Goal: Information Seeking & Learning: Learn about a topic

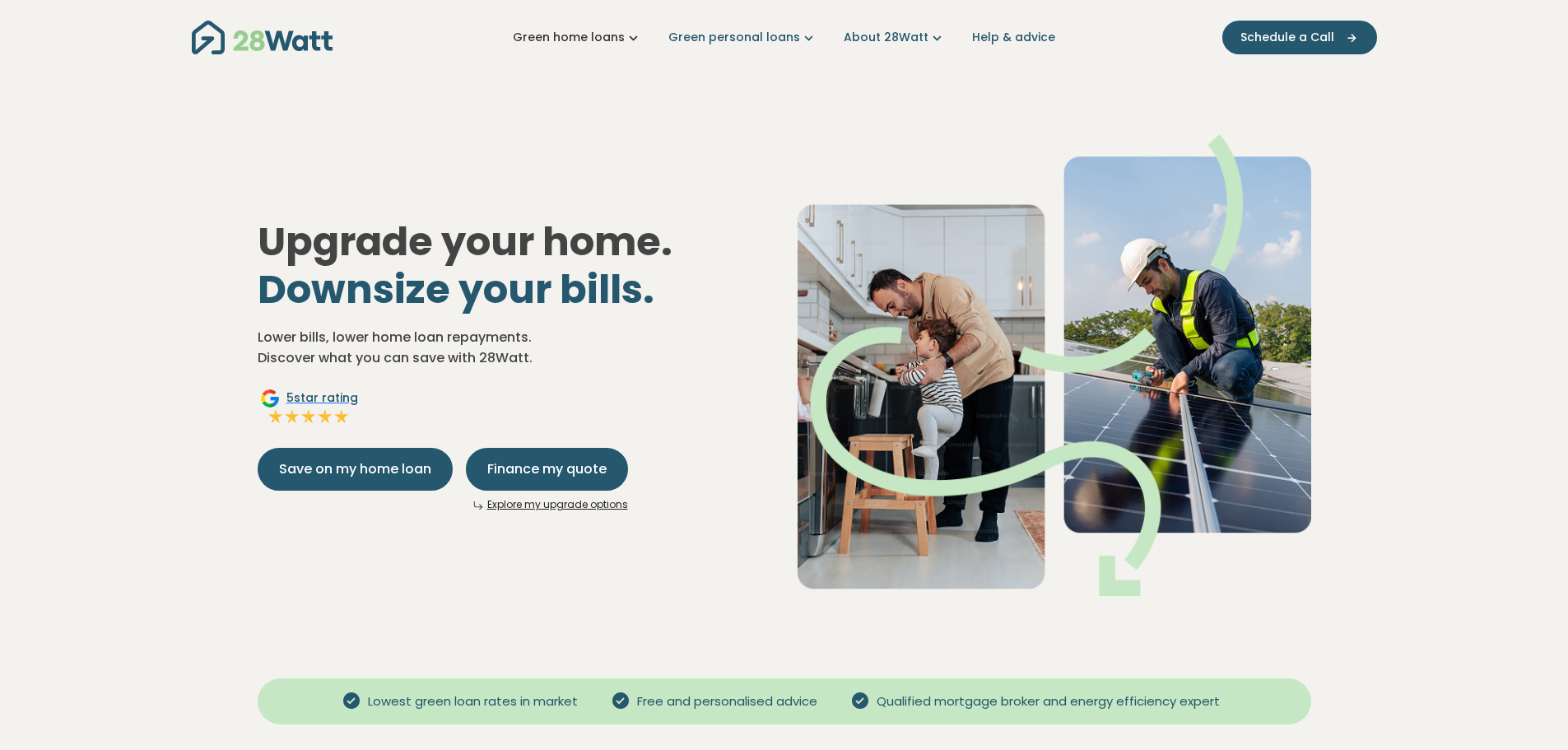
click at [626, 35] on link "Green home loans" at bounding box center [577, 38] width 129 height 18
click at [697, 28] on nav "Green home loans Get started Learn more Use case Products Green personal loans …" at bounding box center [784, 38] width 1185 height 42
click at [705, 30] on link "Green personal loans" at bounding box center [743, 38] width 149 height 18
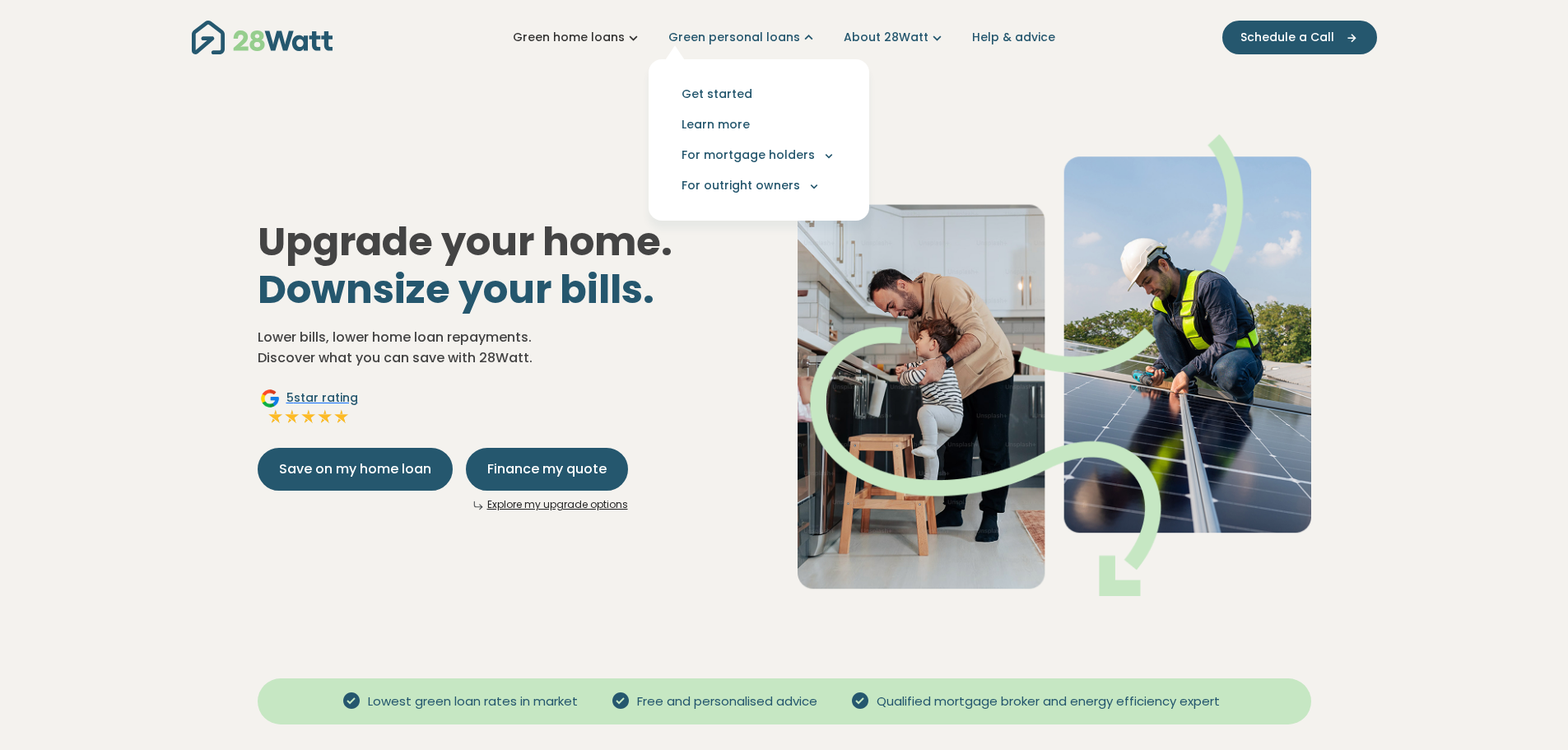
click at [586, 40] on link "Green home loans" at bounding box center [577, 38] width 129 height 18
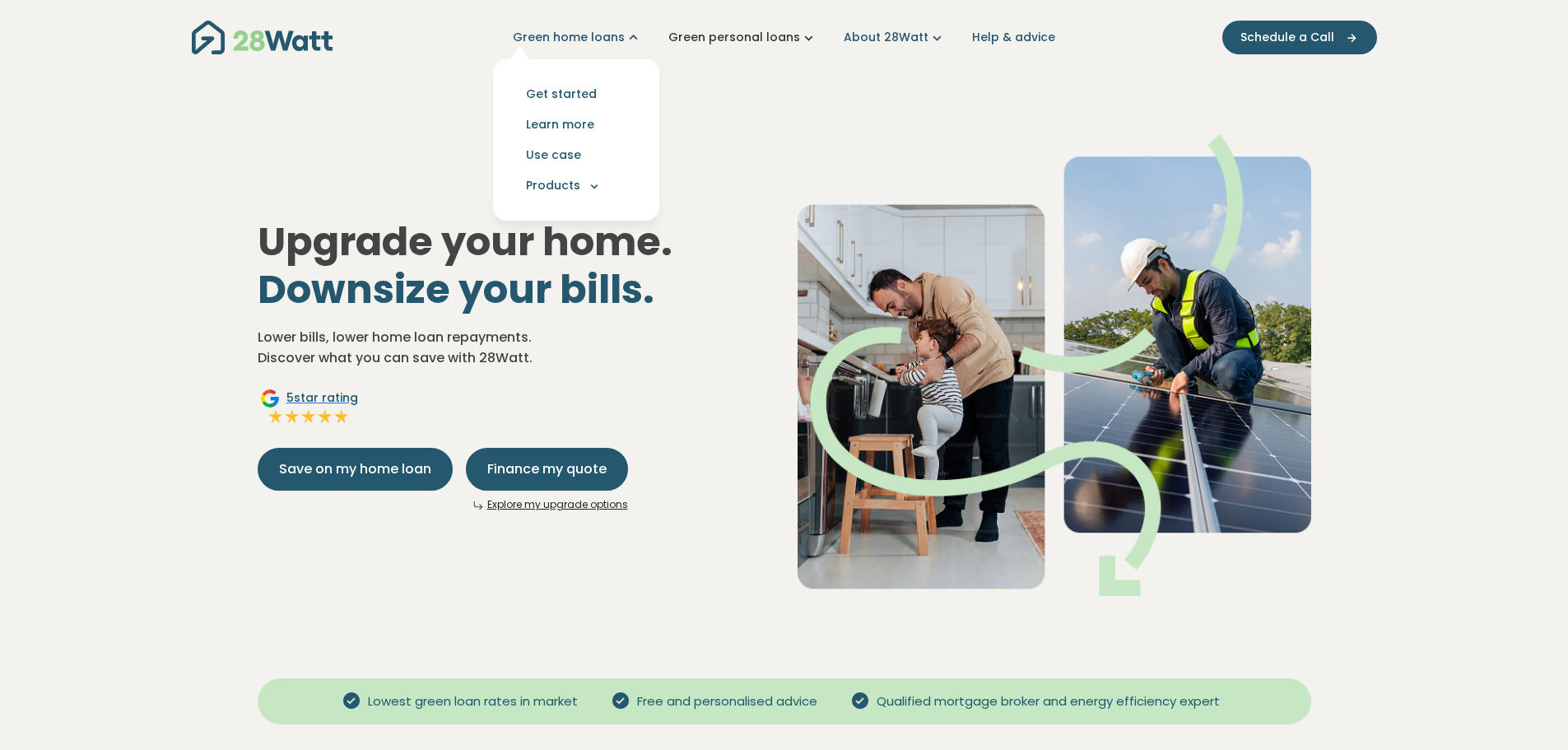
click at [699, 36] on link "Green personal loans" at bounding box center [743, 38] width 149 height 18
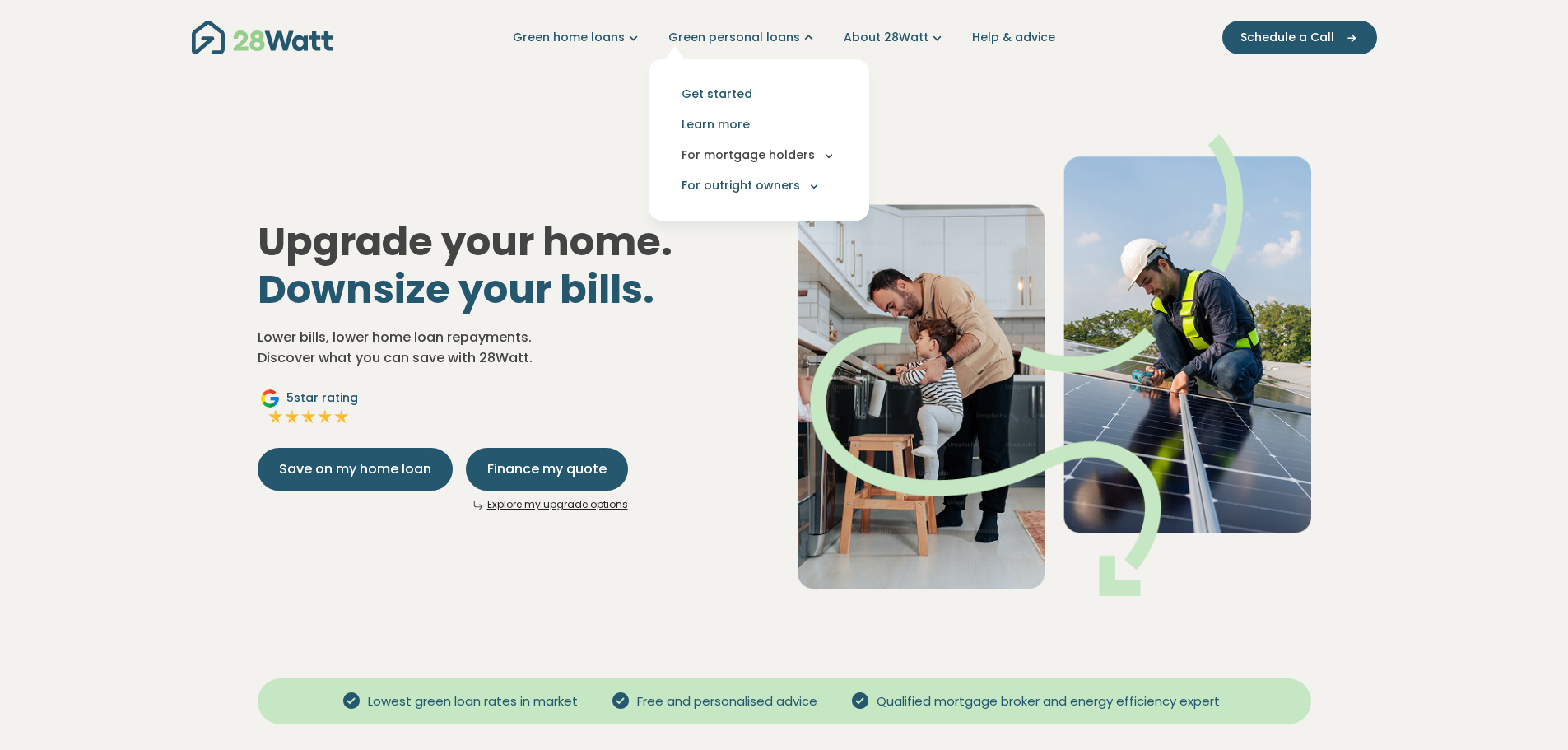
click at [819, 155] on button "For mortgage holders" at bounding box center [759, 155] width 194 height 31
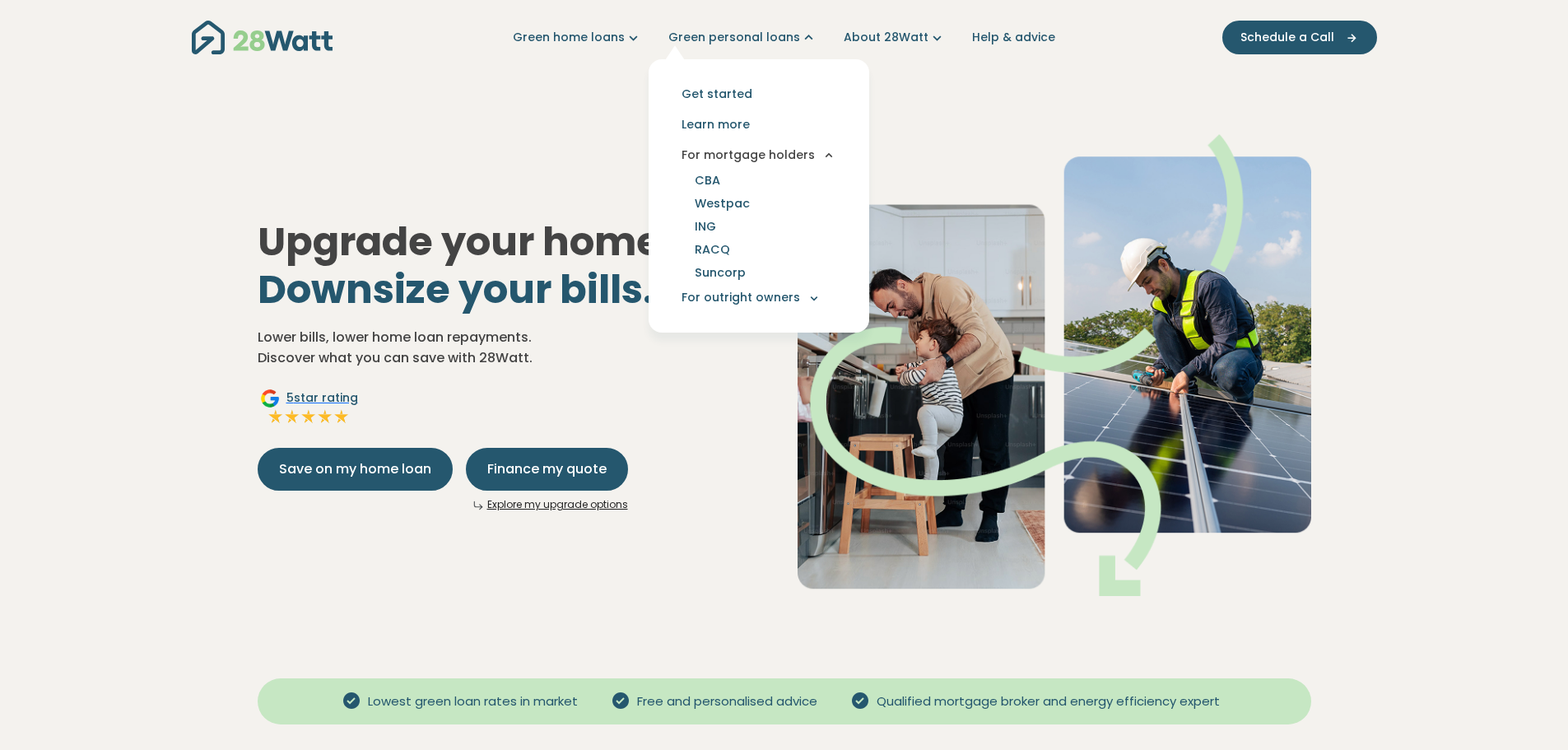
click at [819, 155] on button "For mortgage holders" at bounding box center [759, 155] width 194 height 31
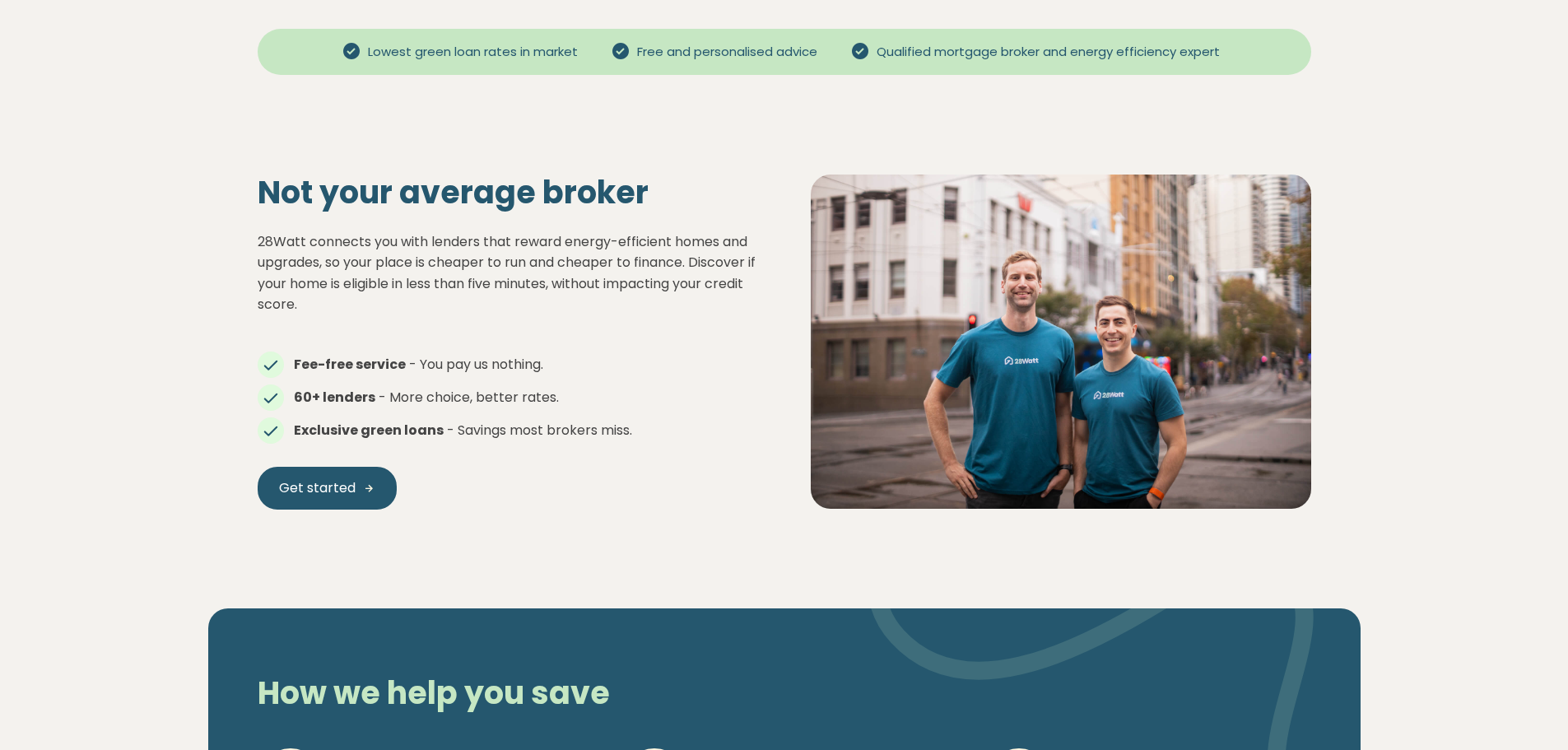
scroll to position [658, 0]
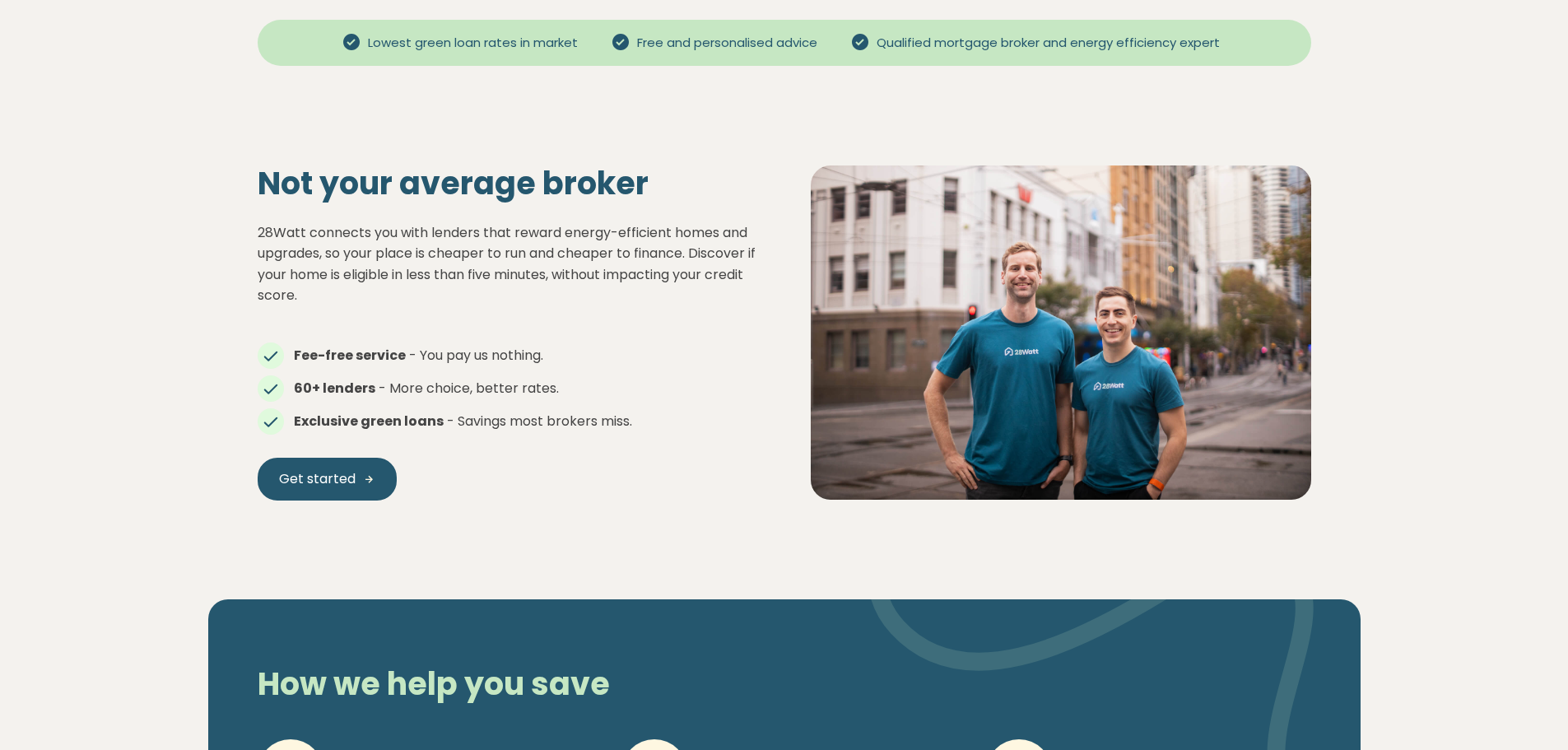
drag, startPoint x: 438, startPoint y: 358, endPoint x: 561, endPoint y: 349, distance: 123.3
click at [561, 349] on li "Fee-free service - You pay us nothing." at bounding box center [508, 356] width 500 height 20
click at [542, 354] on span "- You pay us nothing." at bounding box center [476, 355] width 134 height 19
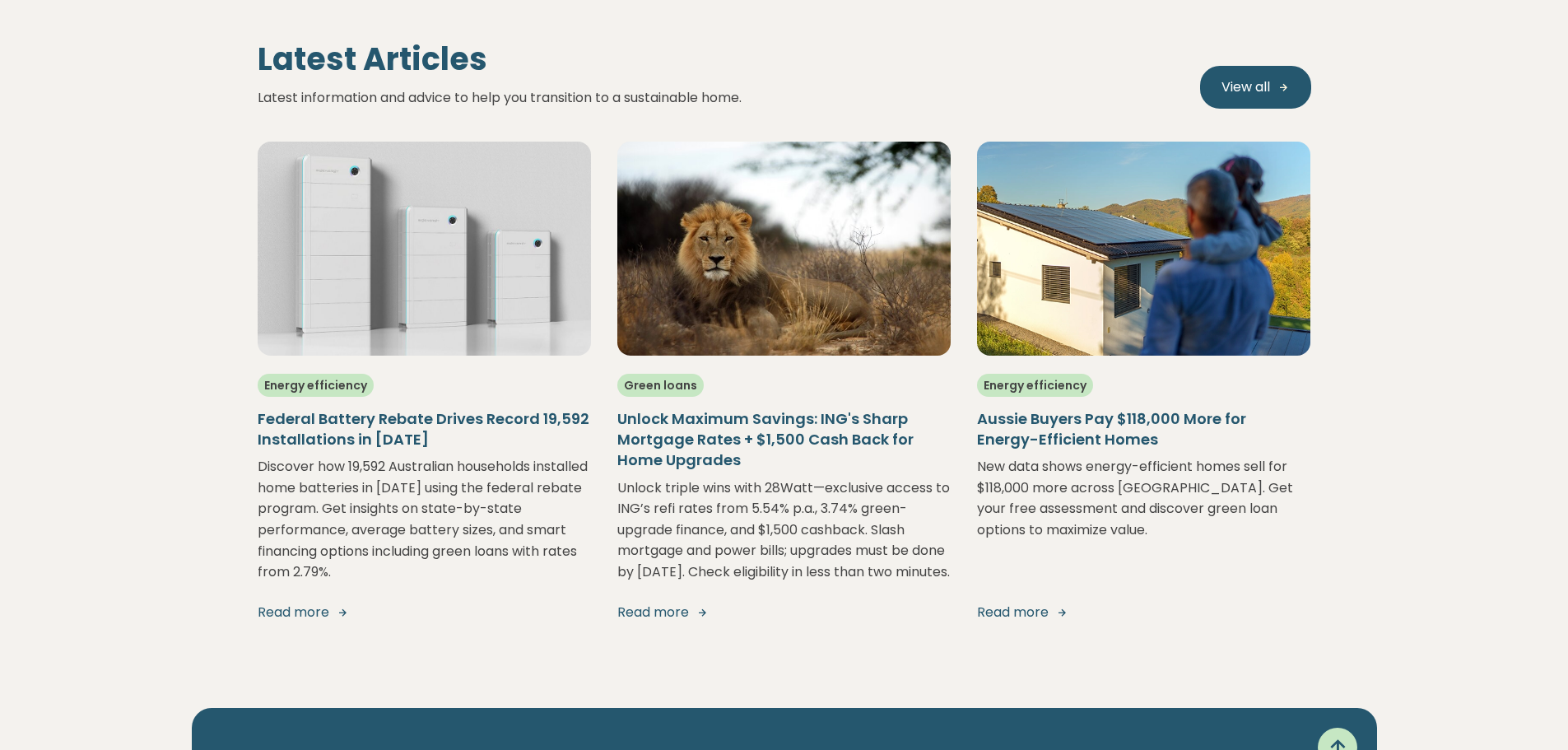
scroll to position [2755, 0]
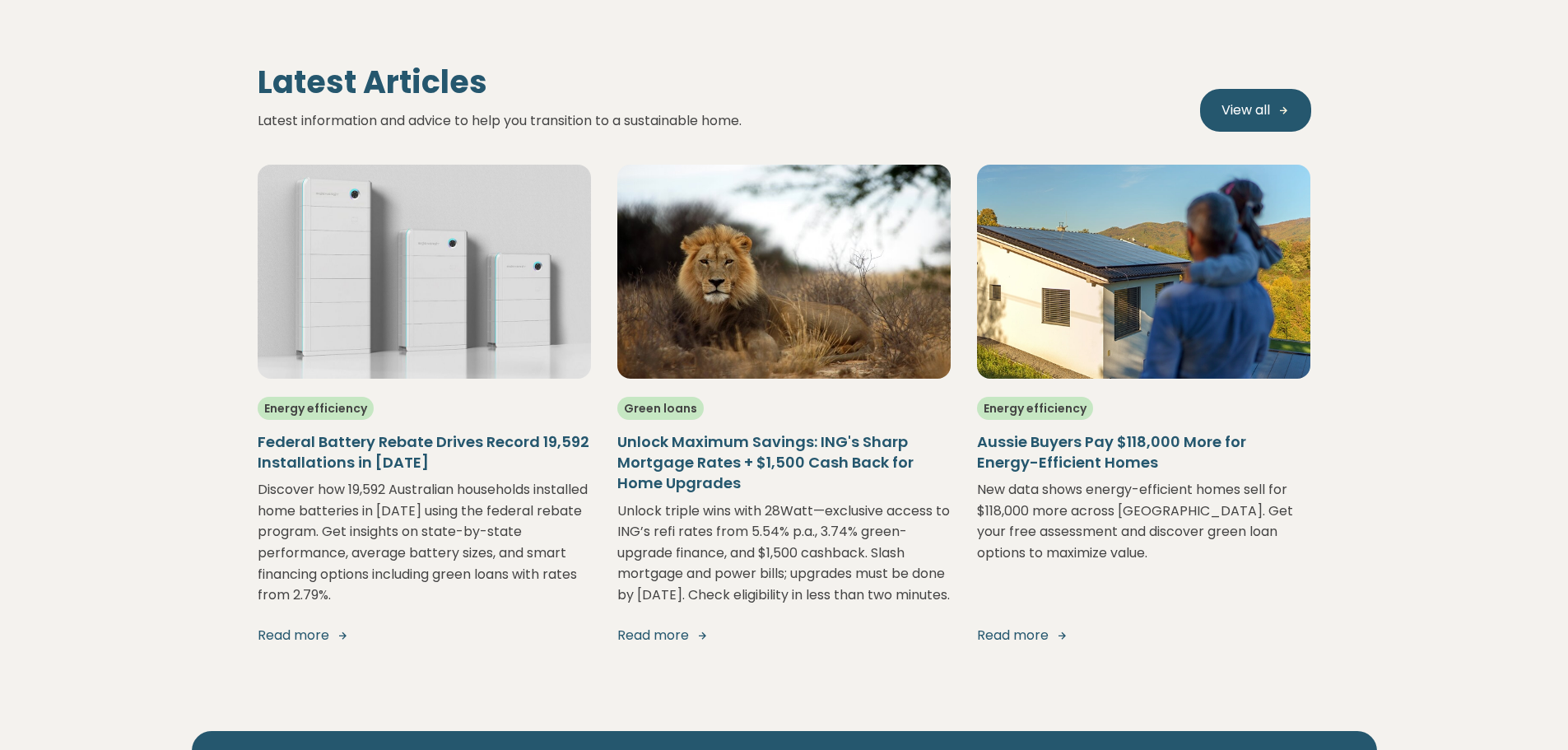
drag, startPoint x: 180, startPoint y: 238, endPoint x: 124, endPoint y: 282, distance: 71.2
drag, startPoint x: 358, startPoint y: 598, endPoint x: 386, endPoint y: 594, distance: 28.3
click at [386, 594] on p "Discover how 19,592 Australian households installed home batteries in [DATE] us…" at bounding box center [424, 542] width 333 height 127
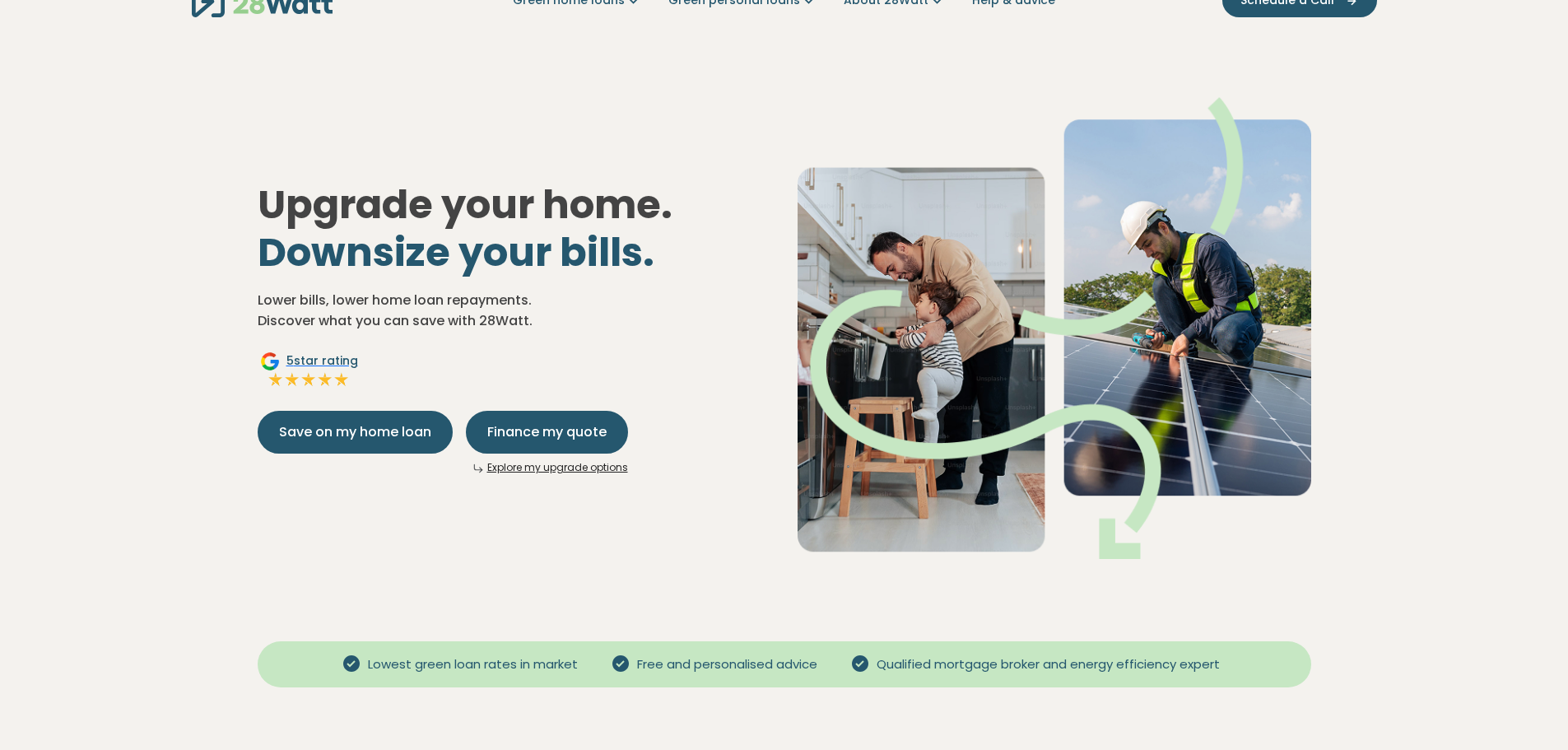
scroll to position [0, 0]
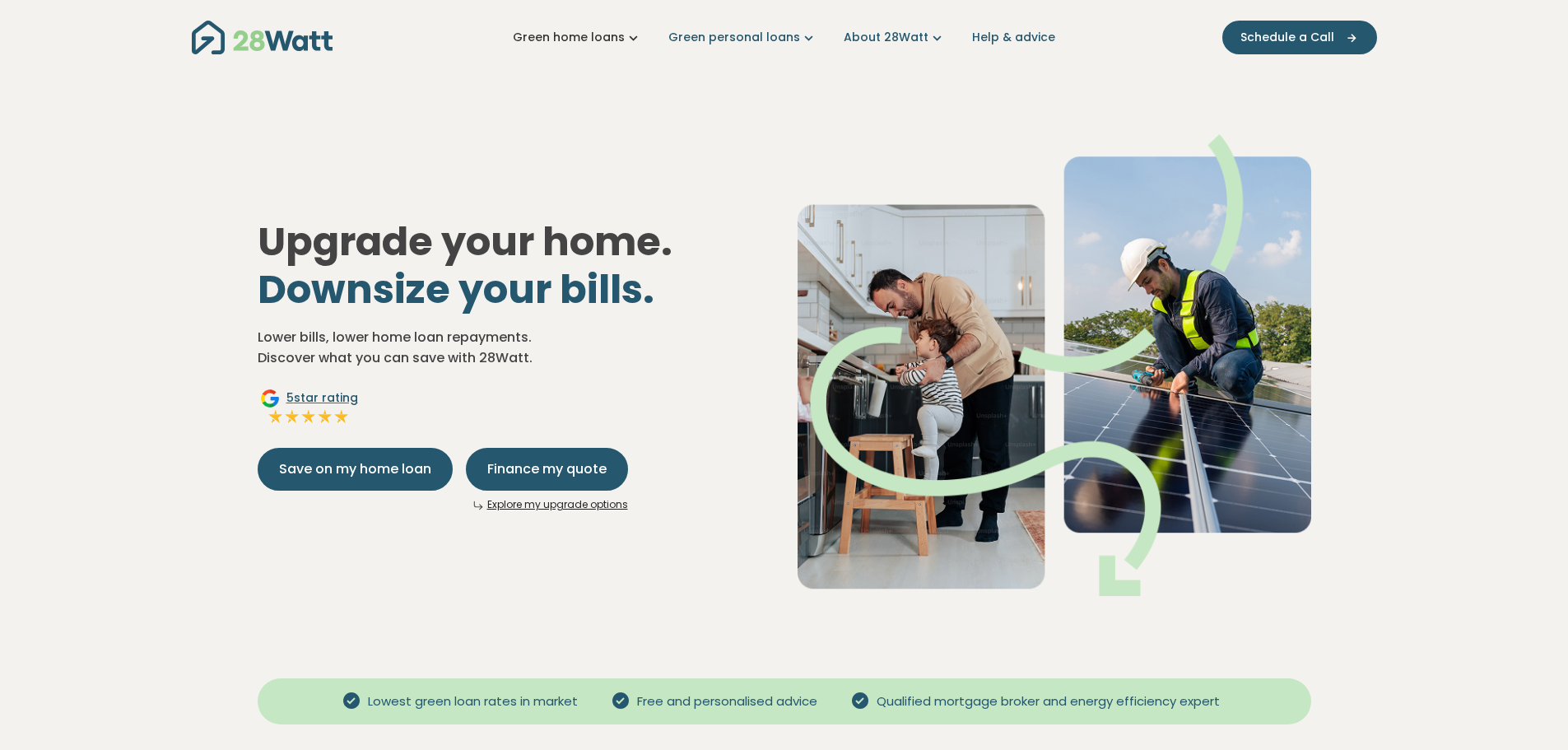
click at [604, 39] on link "Green home loans" at bounding box center [577, 38] width 129 height 18
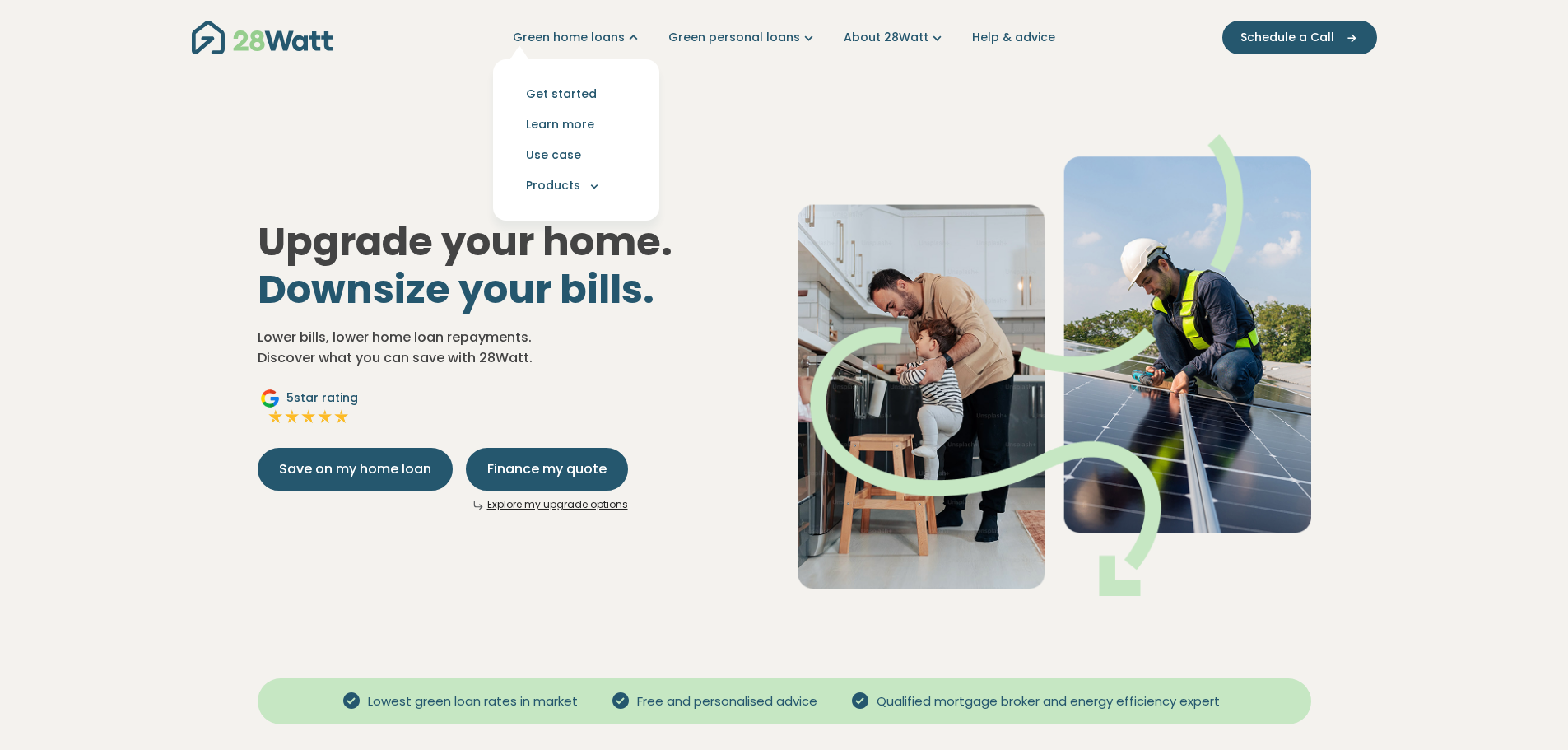
click at [325, 149] on div "Upgrade your home. Downsize your bills. Lower bills, lower home loan repayments…" at bounding box center [784, 352] width 1080 height 541
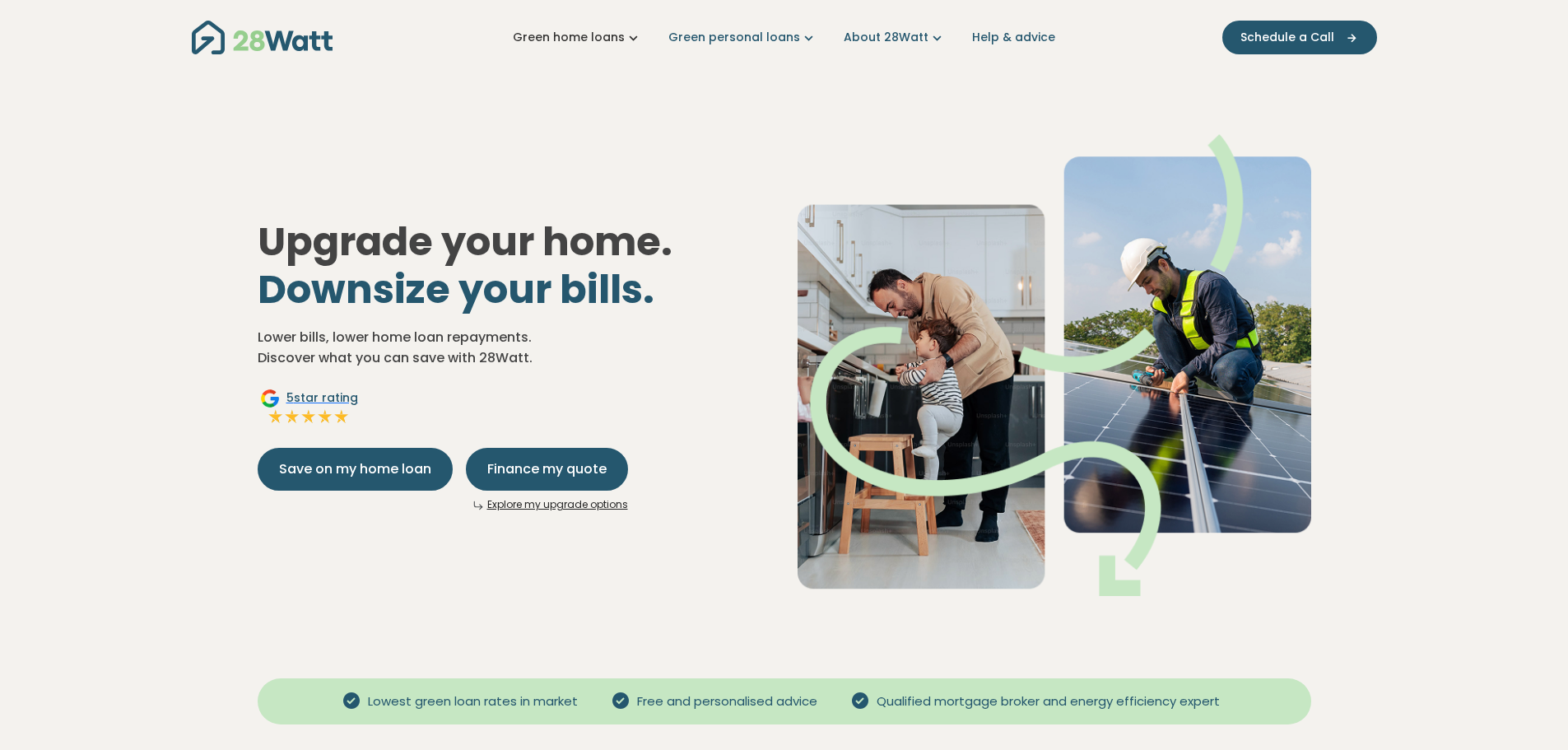
drag, startPoint x: 599, startPoint y: 48, endPoint x: 620, endPoint y: 33, distance: 25.8
click at [599, 48] on nav "Green home loans Get started Learn more Use case Products Green personal loans …" at bounding box center [784, 38] width 1185 height 42
click at [620, 33] on link "Green home loans" at bounding box center [577, 38] width 129 height 18
click at [738, 41] on link "Green personal loans" at bounding box center [743, 38] width 149 height 18
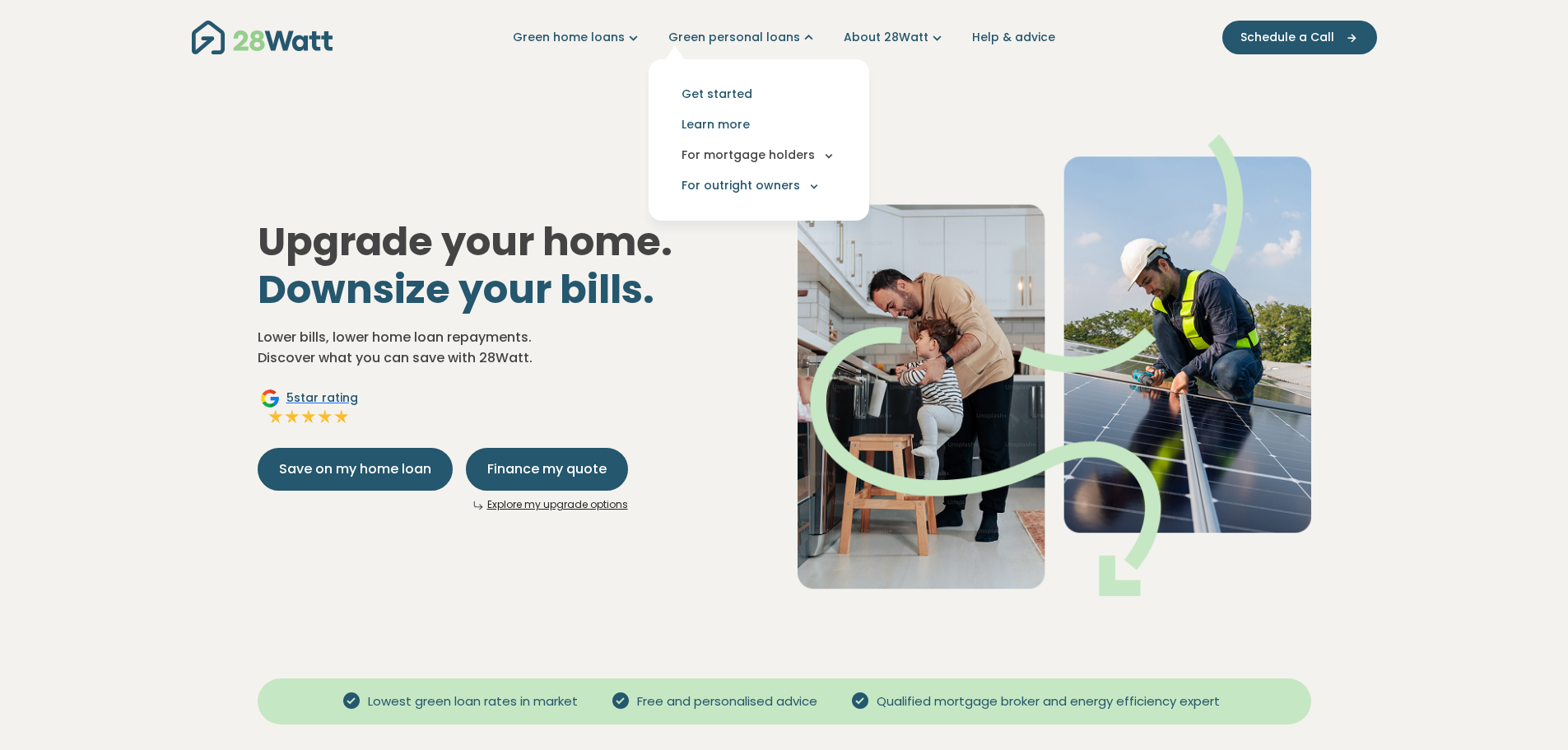
click at [818, 153] on button "For mortgage holders" at bounding box center [759, 155] width 194 height 31
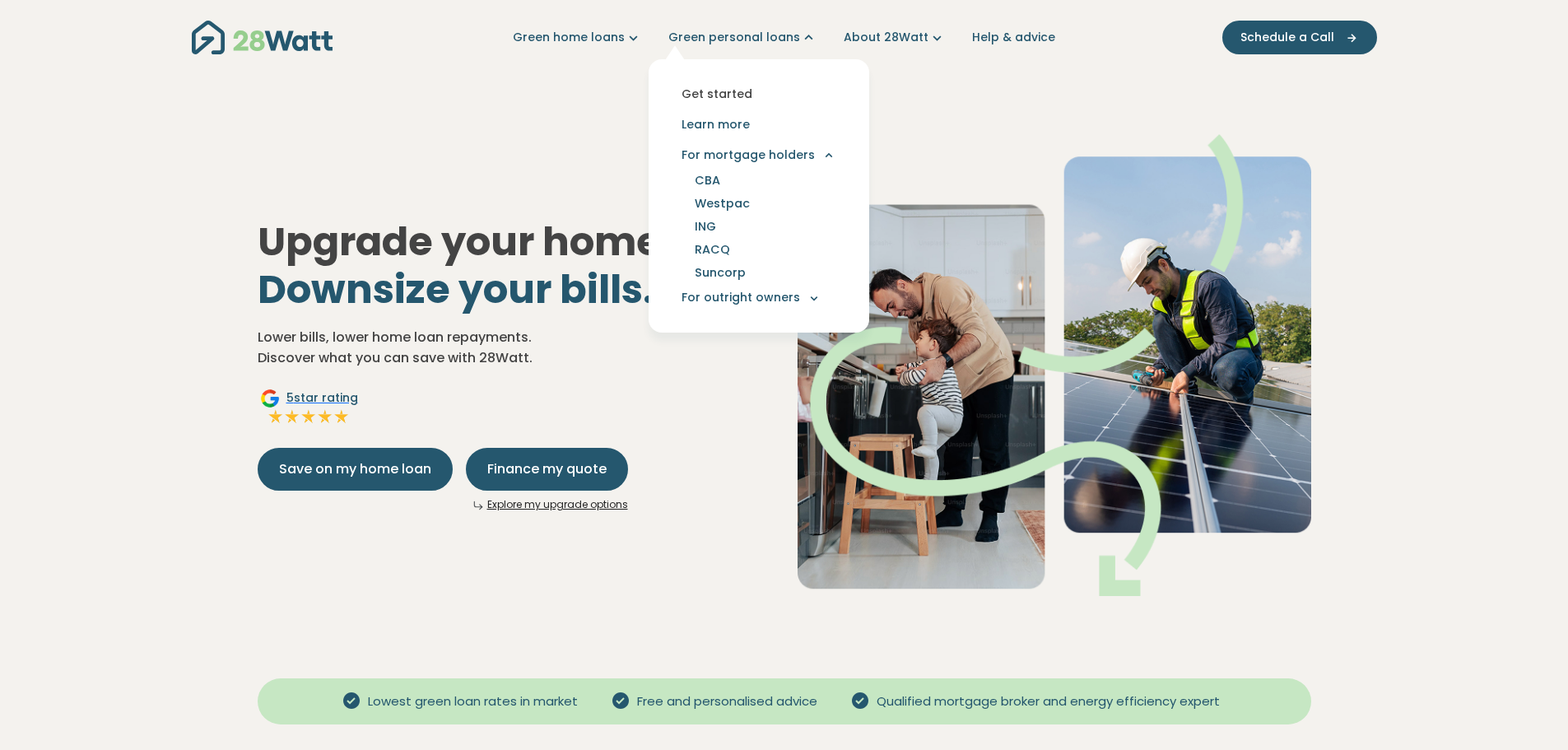
click at [735, 98] on link "Get started" at bounding box center [759, 94] width 194 height 31
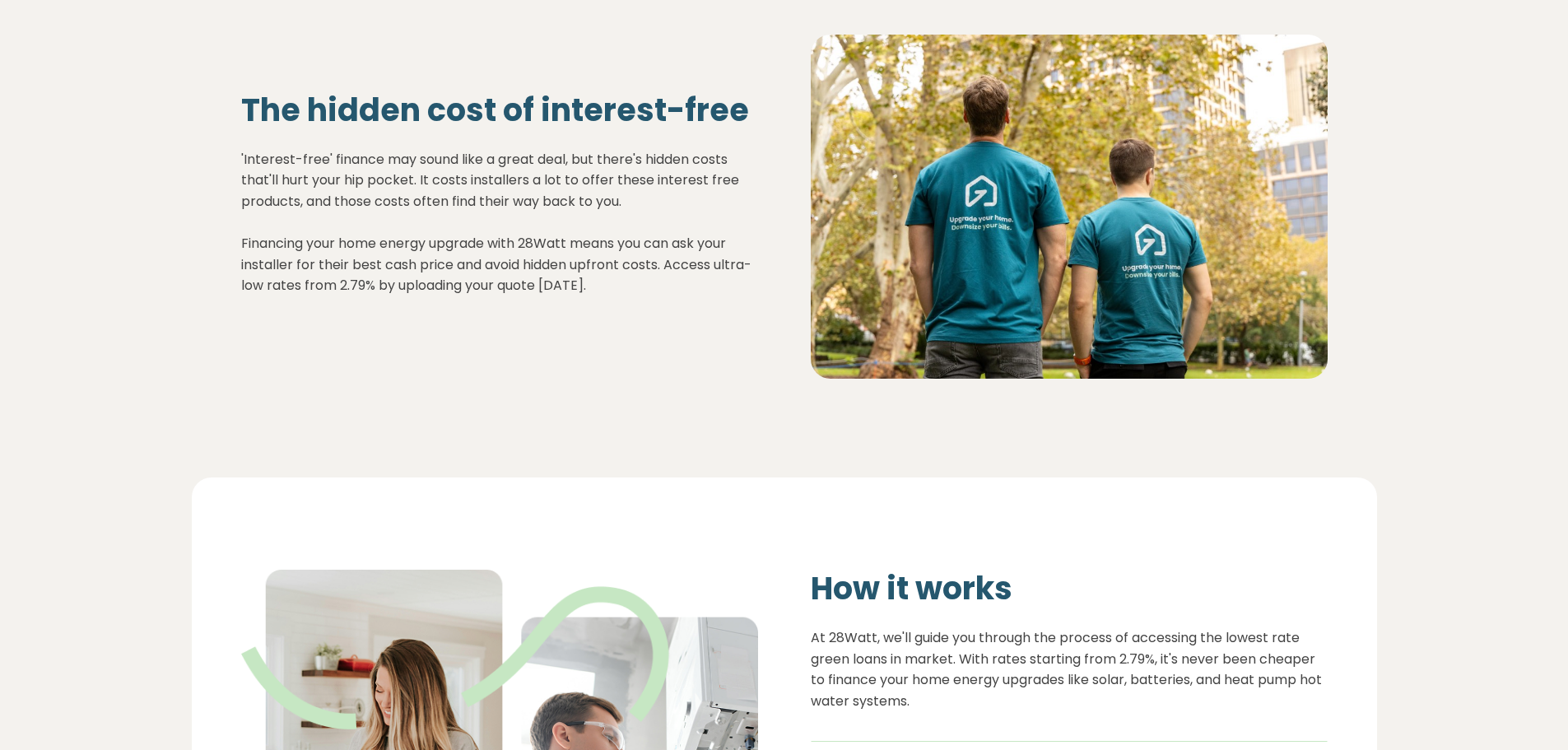
scroll to position [560, 0]
